Goal: Information Seeking & Learning: Find contact information

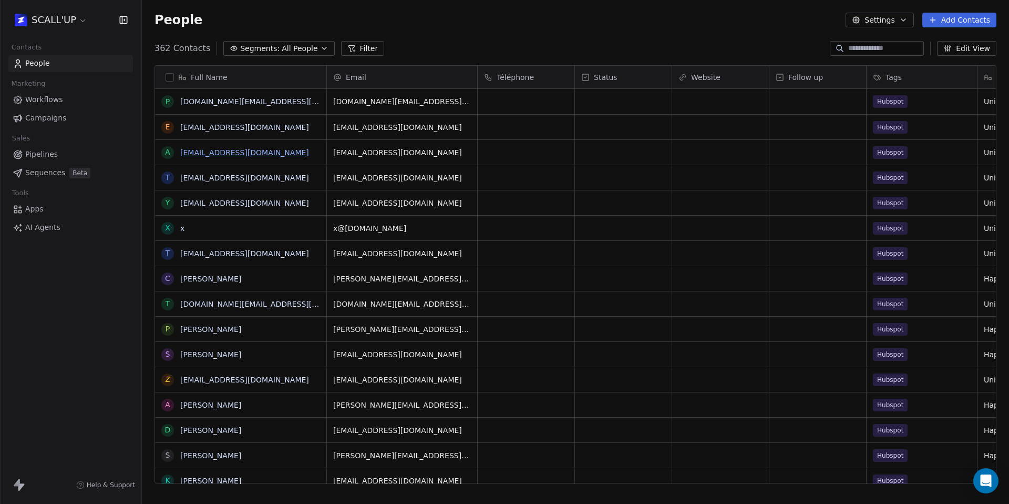
scroll to position [435, 859]
click at [63, 28] on html "SCALL'UP Contacts People Marketing Workflows Campaigns Sales Pipelines Sequence…" at bounding box center [504, 252] width 1009 height 504
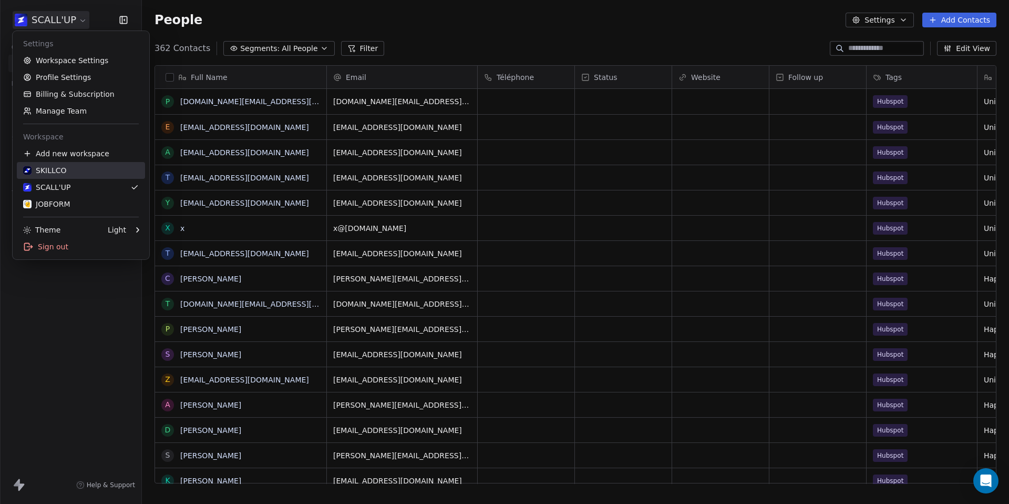
click at [85, 172] on div "SKILLCO" at bounding box center [81, 170] width 116 height 11
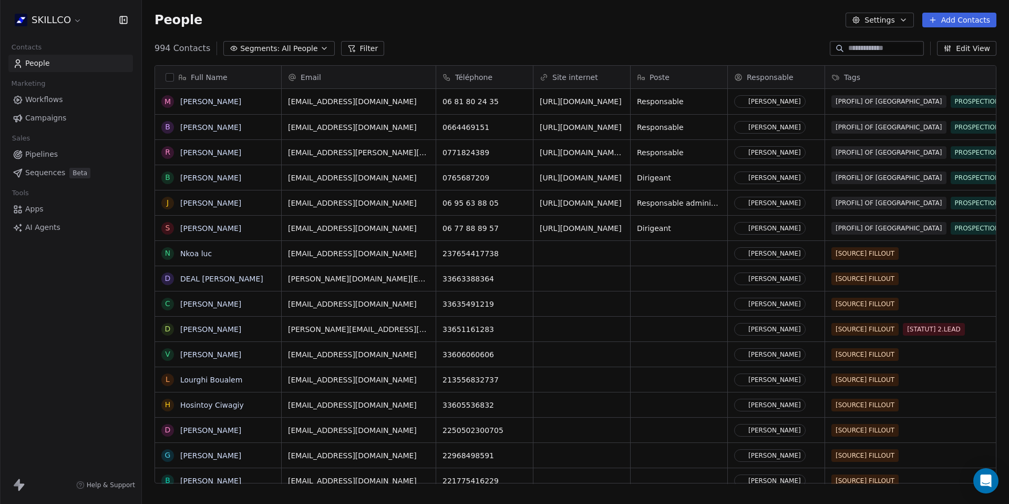
scroll to position [435, 859]
click at [876, 47] on input at bounding box center [885, 48] width 74 height 11
paste input "**********"
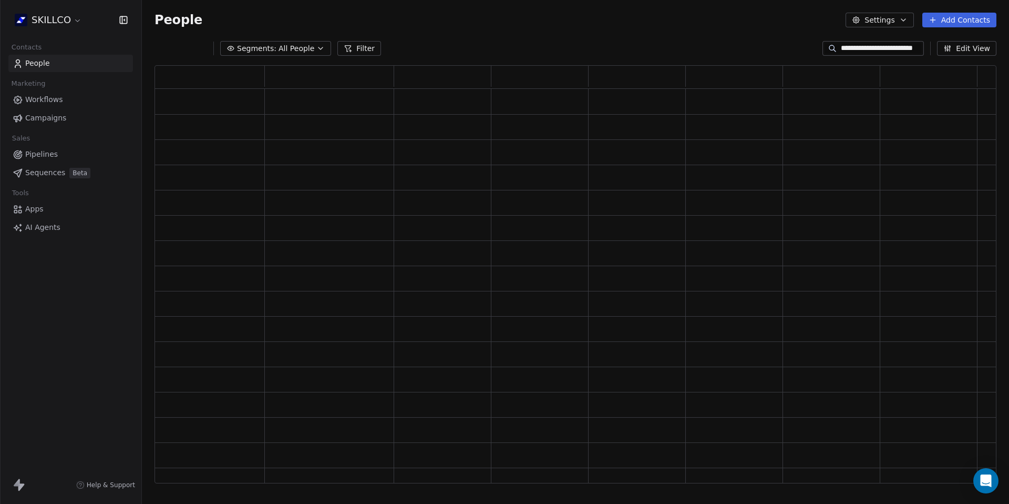
type input "**********"
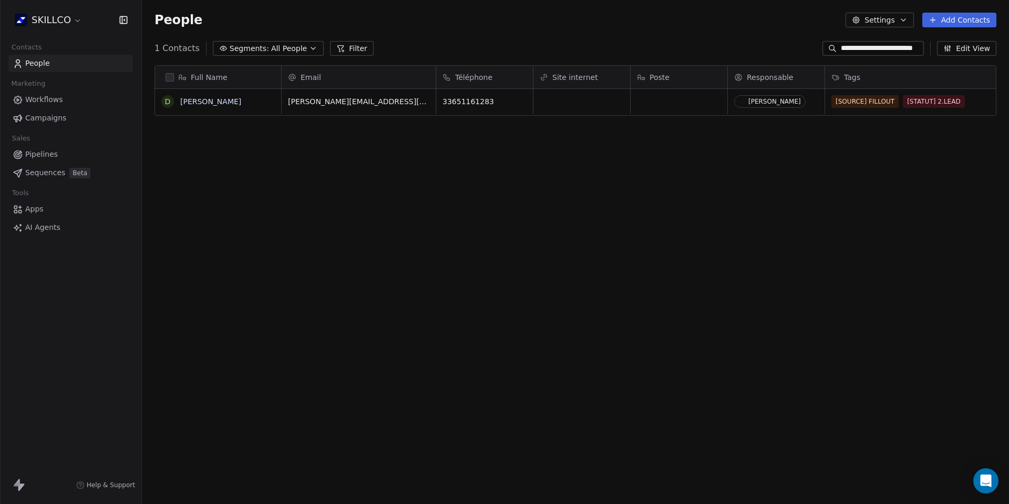
scroll to position [435, 859]
click at [217, 104] on link "[PERSON_NAME]" at bounding box center [210, 101] width 61 height 8
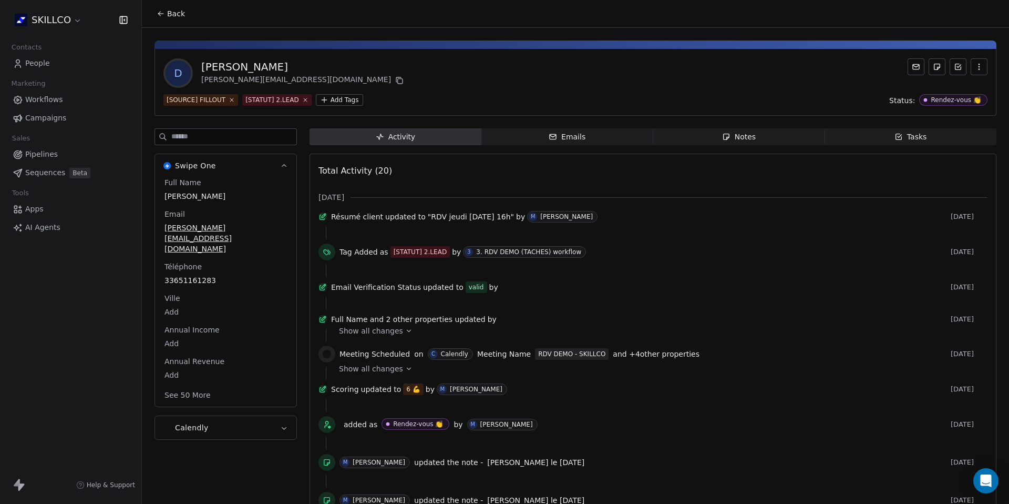
drag, startPoint x: 313, startPoint y: 64, endPoint x: 199, endPoint y: 61, distance: 114.1
click at [199, 61] on div "D Djibril Doucouré [EMAIL_ADDRESS][DOMAIN_NAME]" at bounding box center [284, 72] width 242 height 29
copy div "[PERSON_NAME]"
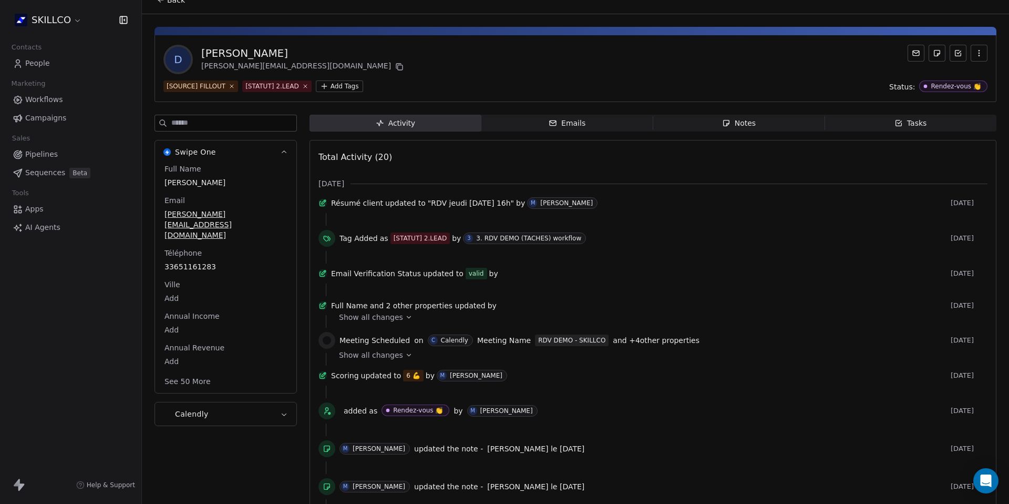
click at [545, 117] on span "Emails Emails" at bounding box center [567, 123] width 172 height 17
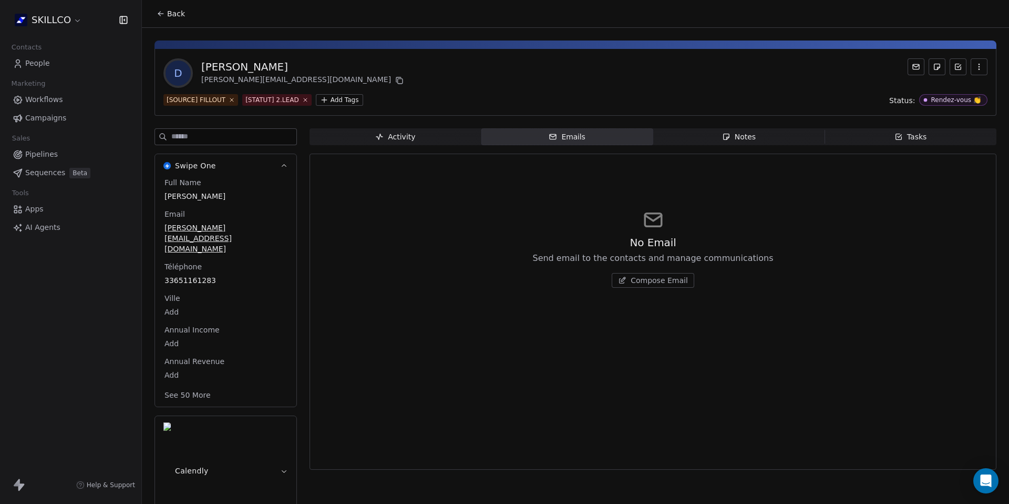
click at [715, 144] on span "Notes Notes" at bounding box center [739, 136] width 172 height 17
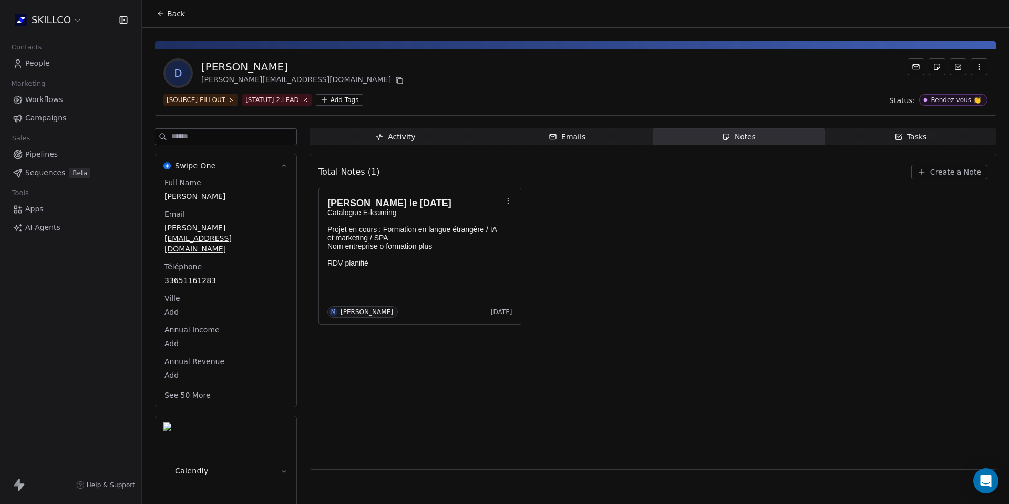
click at [917, 141] on div "Tasks" at bounding box center [911, 136] width 33 height 11
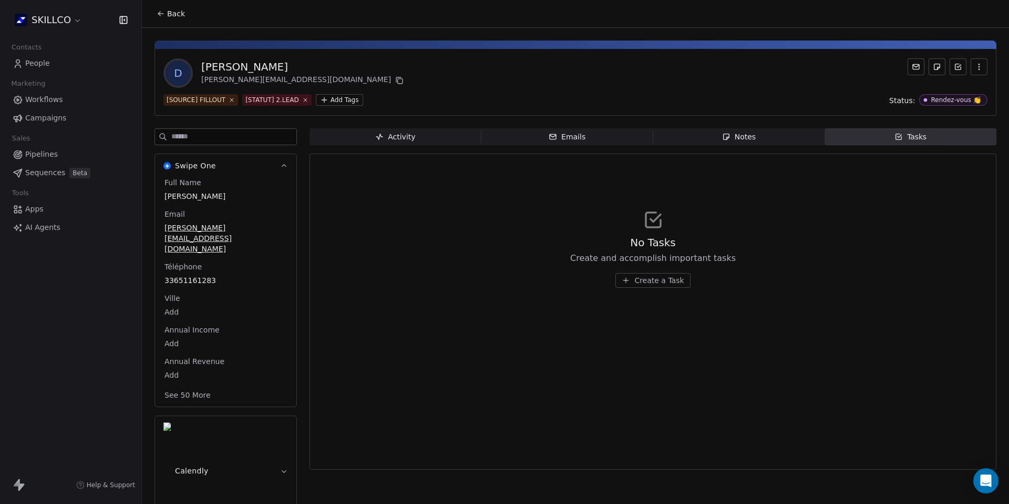
click at [727, 137] on icon "button" at bounding box center [726, 137] width 6 height 6
